Goal: Task Accomplishment & Management: Use online tool/utility

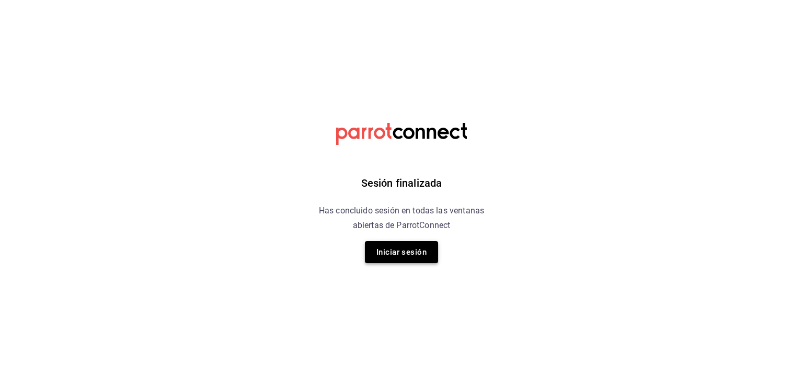
click at [393, 251] on button "Iniciar sesión" at bounding box center [401, 252] width 73 height 22
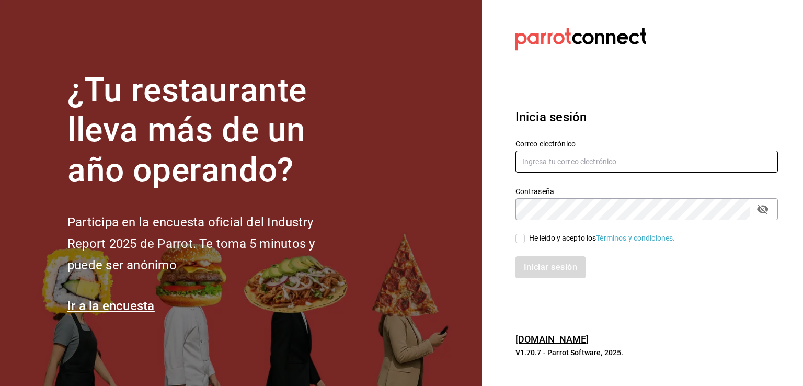
click at [603, 157] on input "text" at bounding box center [646, 162] width 262 height 22
type input "J"
type input "[EMAIL_ADDRESS][DOMAIN_NAME]"
click at [560, 238] on div "He leído y acepto los Términos y condiciones." at bounding box center [602, 238] width 146 height 11
click at [525, 238] on input "He leído y acepto los Términos y condiciones." at bounding box center [519, 238] width 9 height 9
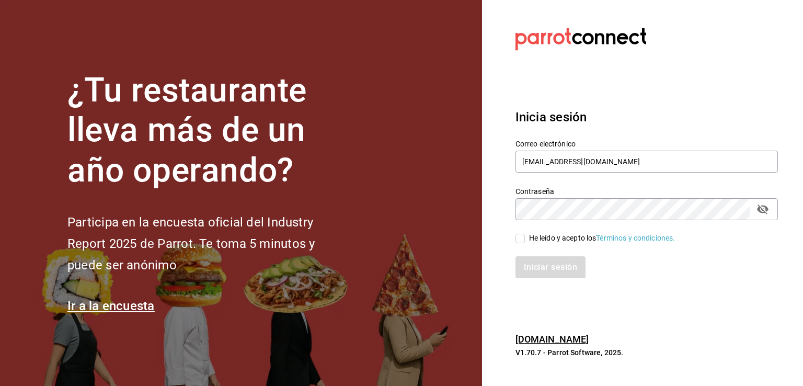
checkbox input "true"
click at [554, 267] on button "Iniciar sesión" at bounding box center [550, 267] width 71 height 22
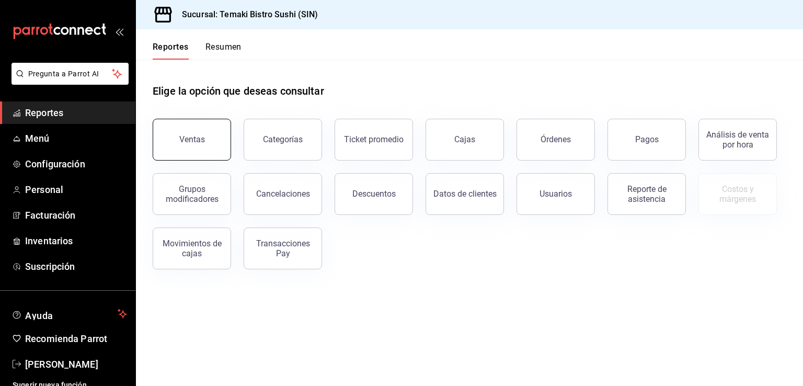
click at [193, 143] on div "Ventas" at bounding box center [192, 139] width 26 height 10
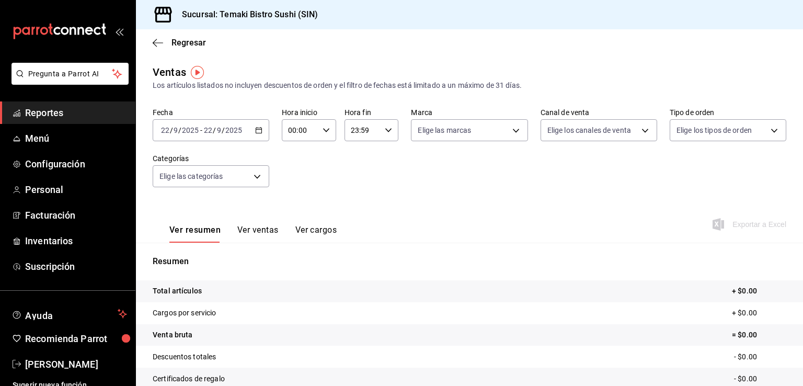
click at [259, 130] on \(Stroke\) "button" at bounding box center [259, 129] width 6 height 1
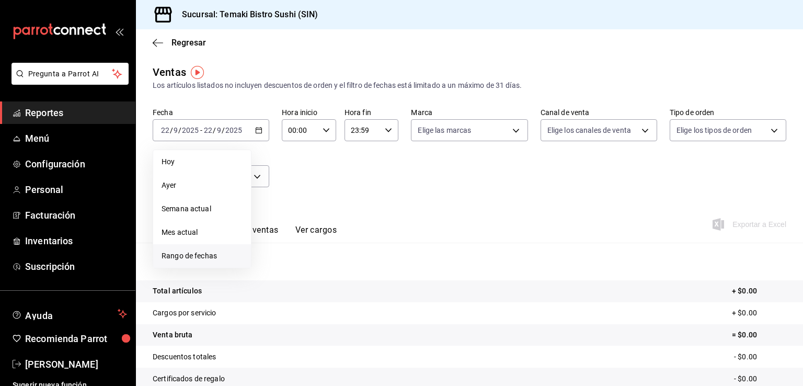
click at [200, 258] on span "Rango de fechas" at bounding box center [202, 255] width 81 height 11
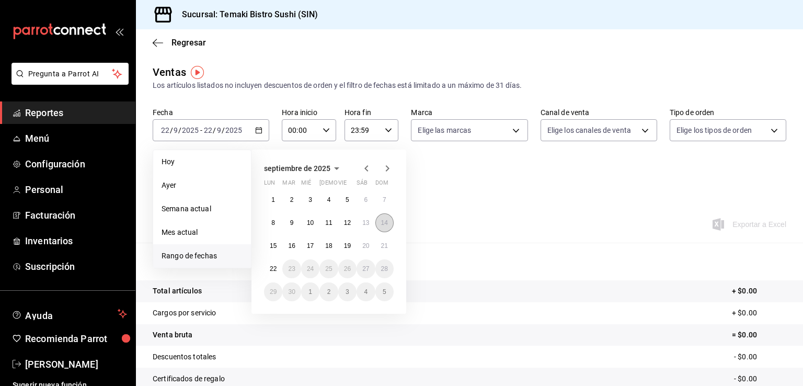
click at [386, 221] on abbr "14" at bounding box center [384, 222] width 7 height 7
click at [366, 247] on abbr "20" at bounding box center [365, 245] width 7 height 7
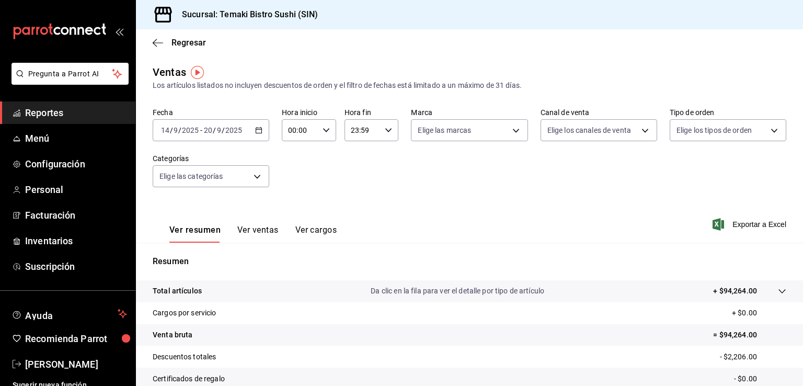
click at [266, 232] on button "Ver ventas" at bounding box center [257, 234] width 41 height 18
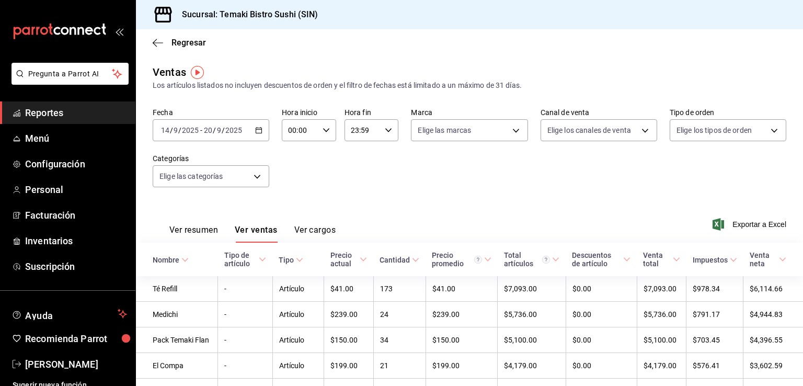
click at [412, 263] on icon at bounding box center [415, 259] width 7 height 7
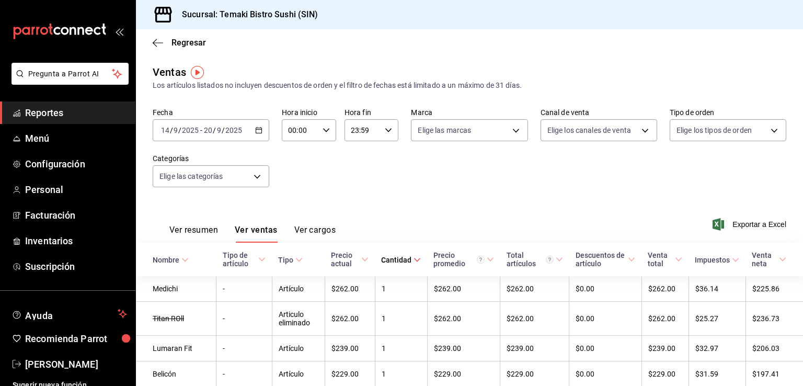
click at [414, 263] on icon at bounding box center [417, 259] width 7 height 7
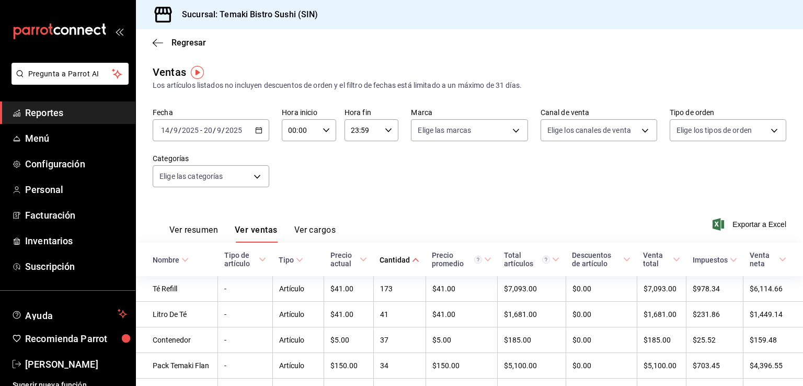
click at [256, 132] on \(Stroke\) "button" at bounding box center [259, 131] width 6 height 6
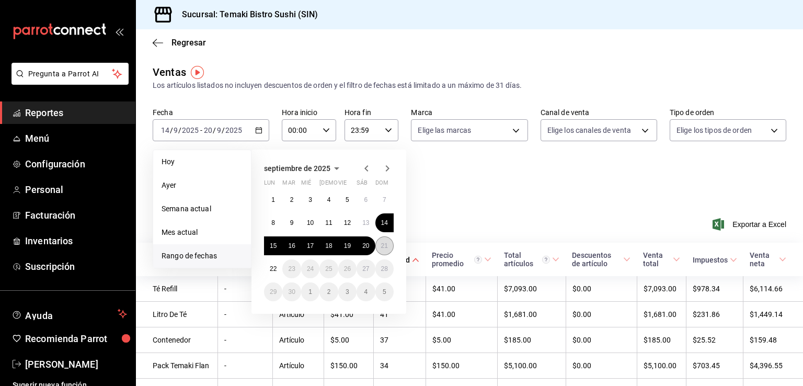
click at [381, 245] on abbr "21" at bounding box center [384, 245] width 7 height 7
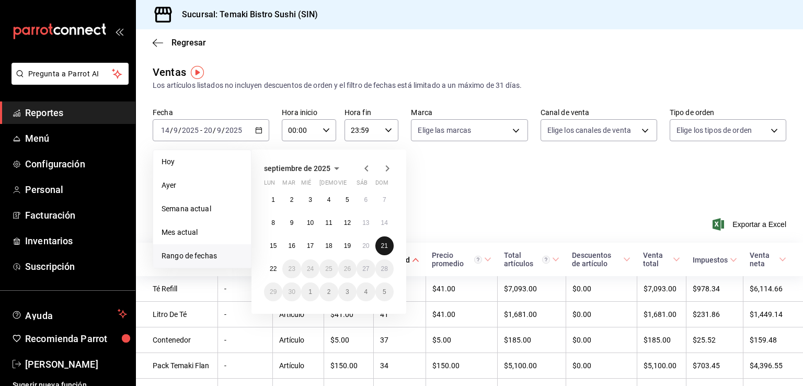
click at [381, 245] on abbr "21" at bounding box center [384, 245] width 7 height 7
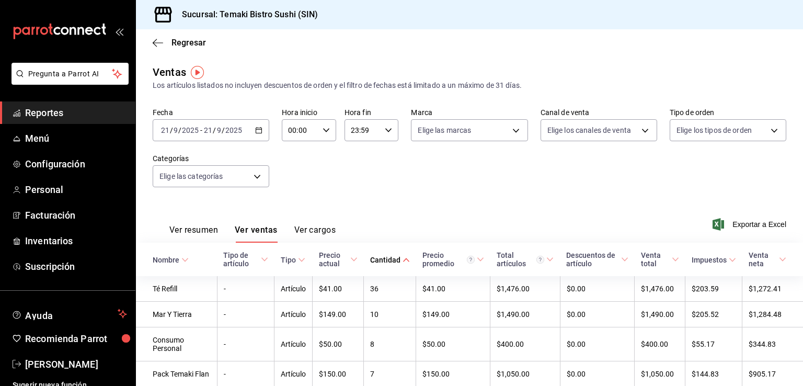
click at [180, 235] on button "Ver resumen" at bounding box center [193, 234] width 49 height 18
